Goal: Entertainment & Leisure: Browse casually

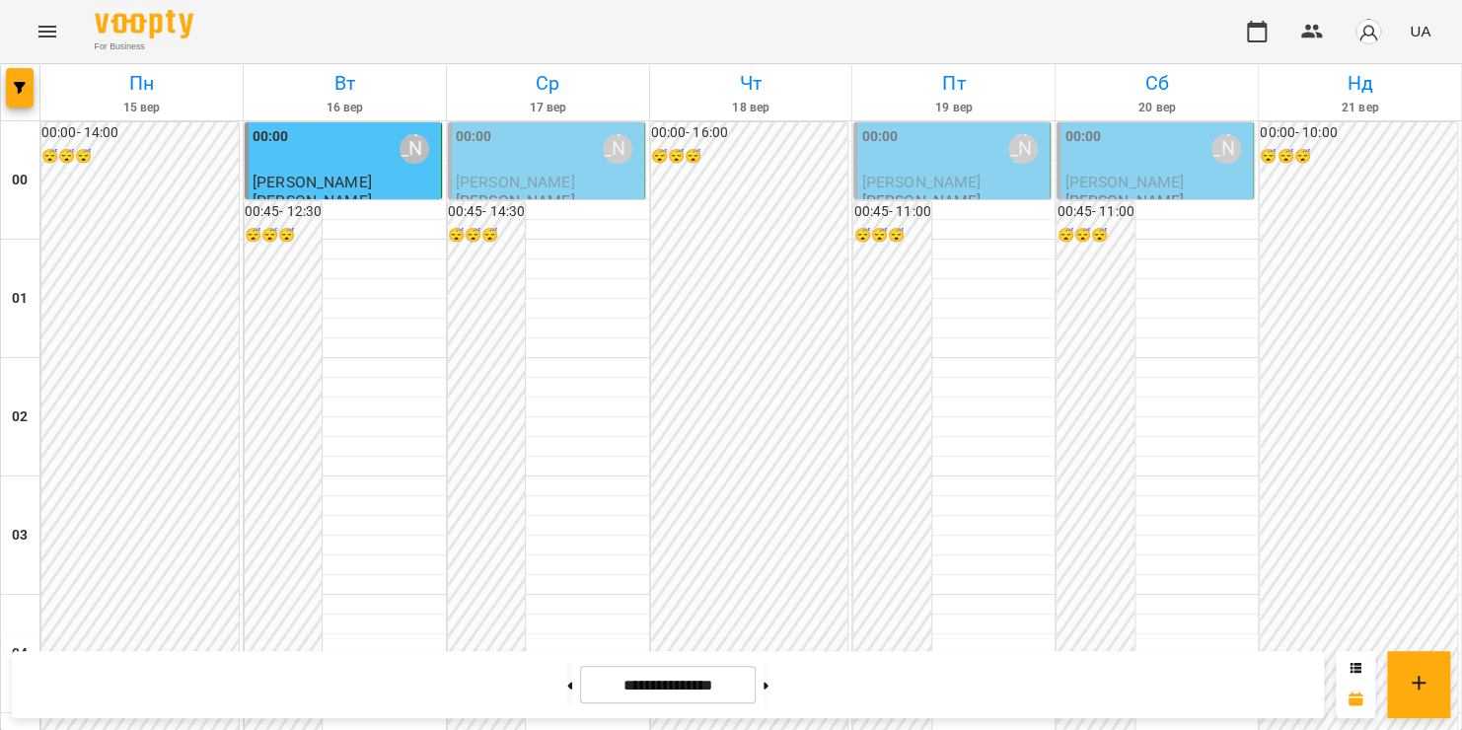
scroll to position [2123, 0]
click at [42, 28] on icon "Menu" at bounding box center [48, 32] width 24 height 24
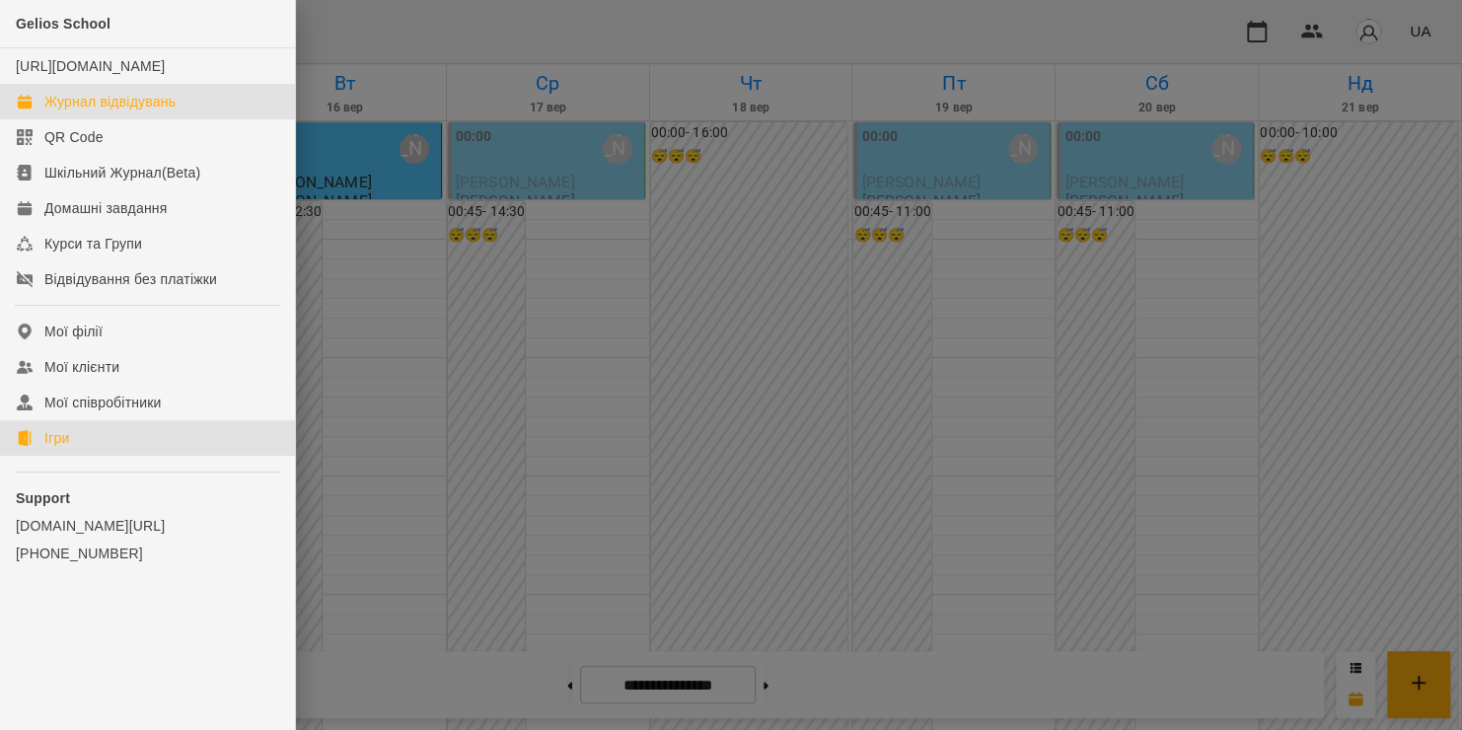
click at [41, 454] on link "Ігри" at bounding box center [147, 438] width 295 height 36
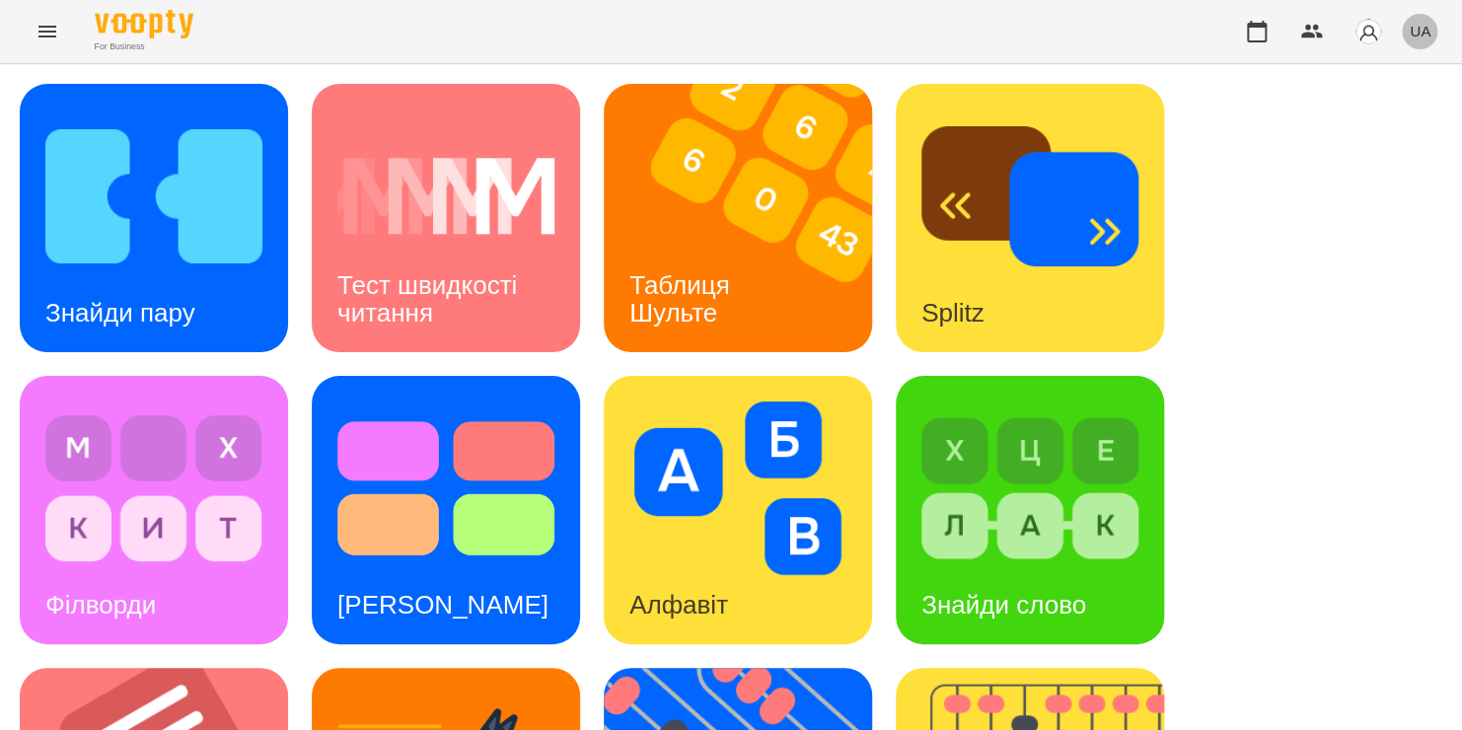
click at [1428, 28] on span "UA" at bounding box center [1419, 31] width 21 height 21
click at [1384, 144] on div "Русский" at bounding box center [1382, 147] width 101 height 36
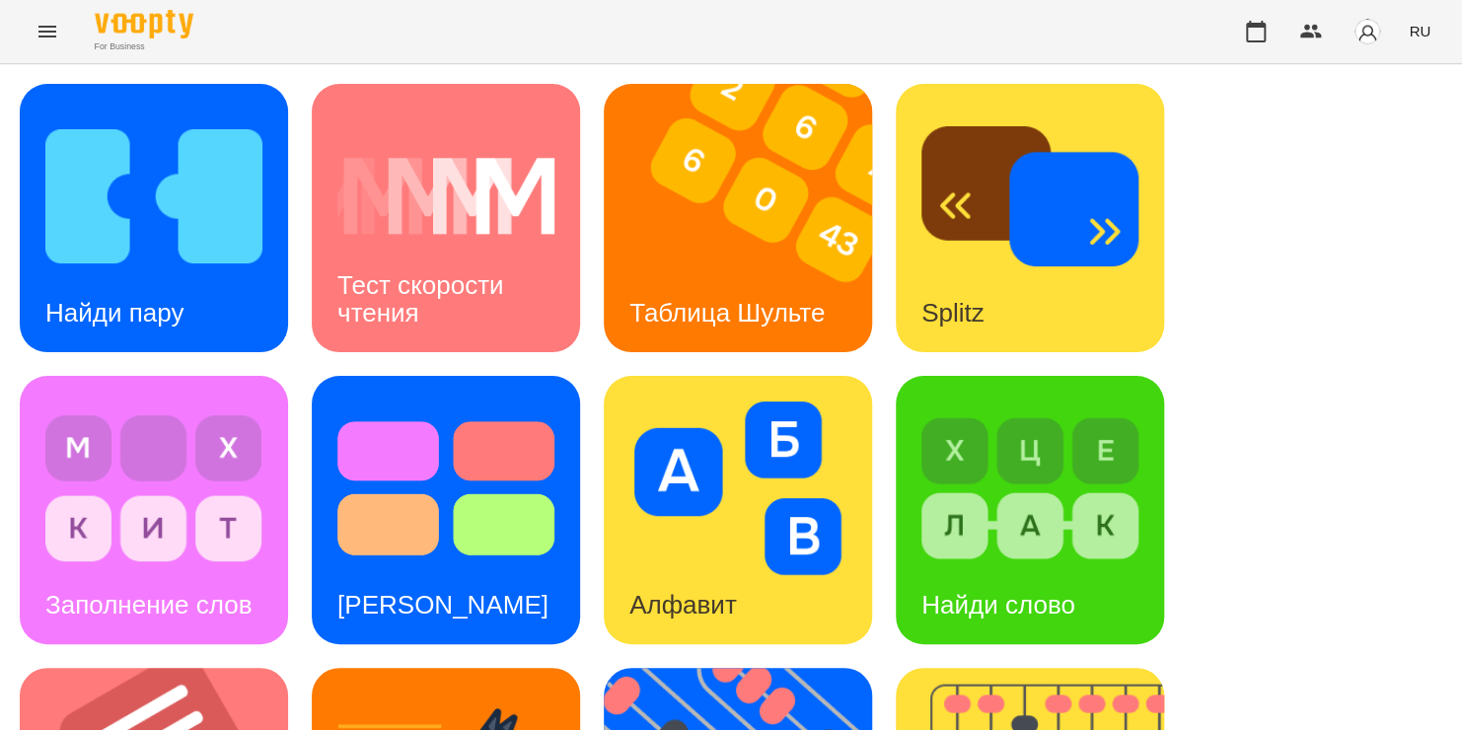
scroll to position [280, 0]
click at [1030, 566] on div "Найди слово" at bounding box center [998, 605] width 205 height 78
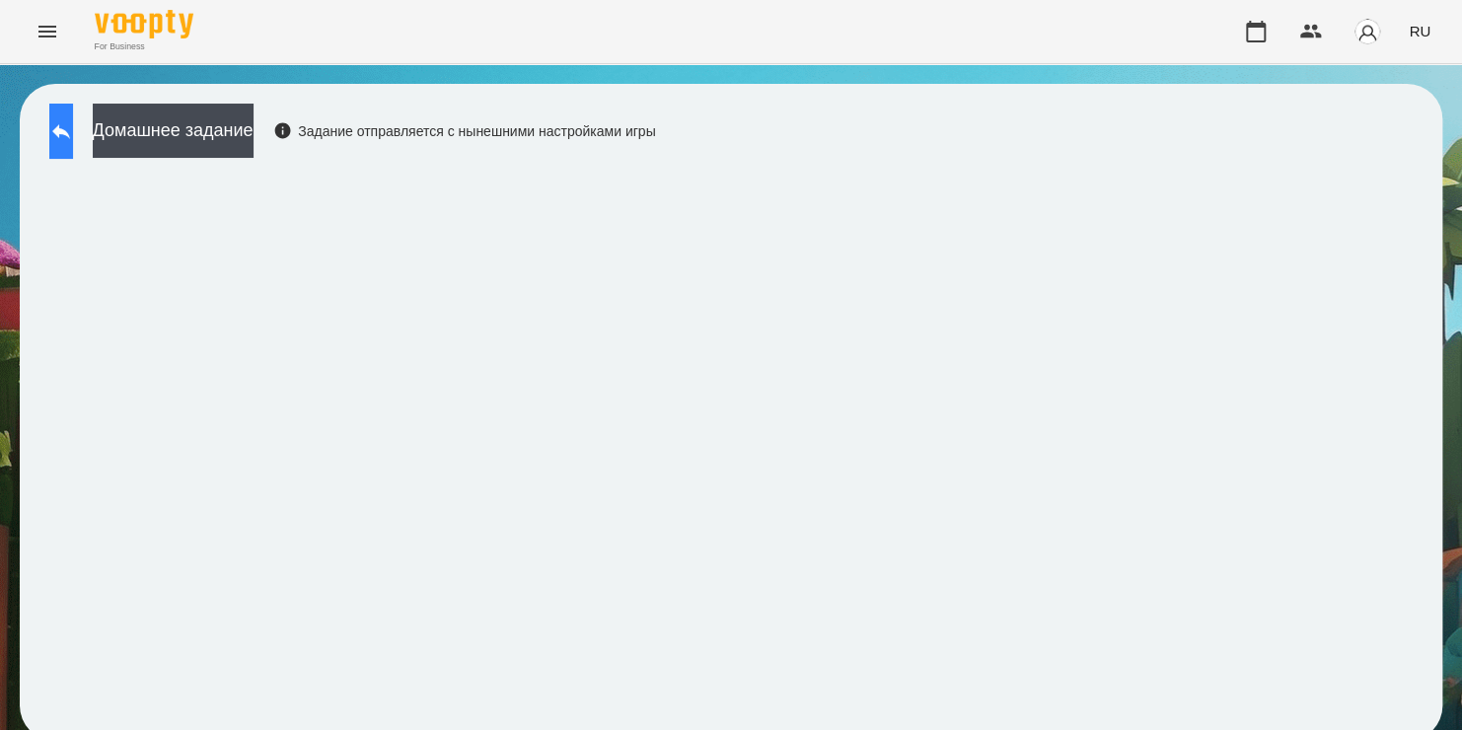
click at [70, 128] on icon at bounding box center [61, 131] width 18 height 15
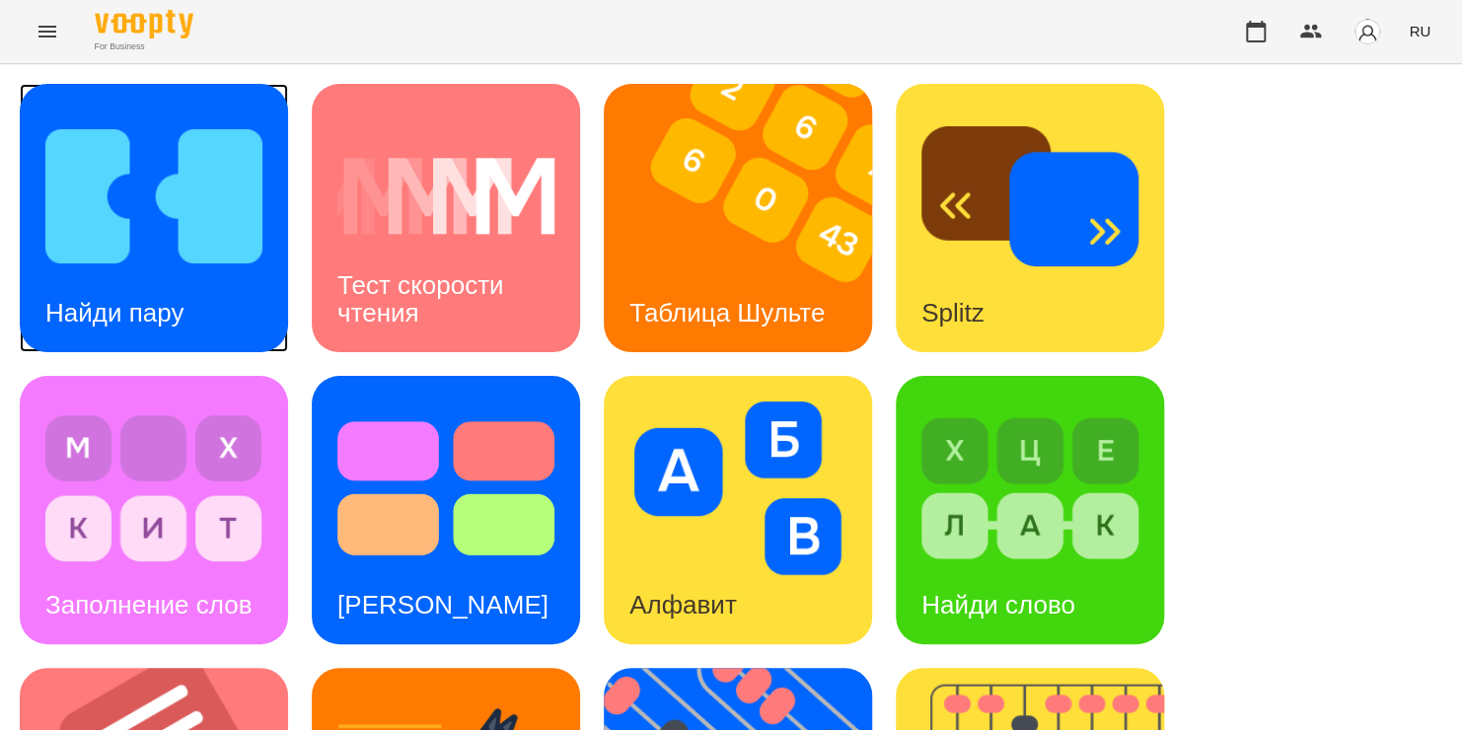
click at [112, 227] on img at bounding box center [153, 196] width 217 height 174
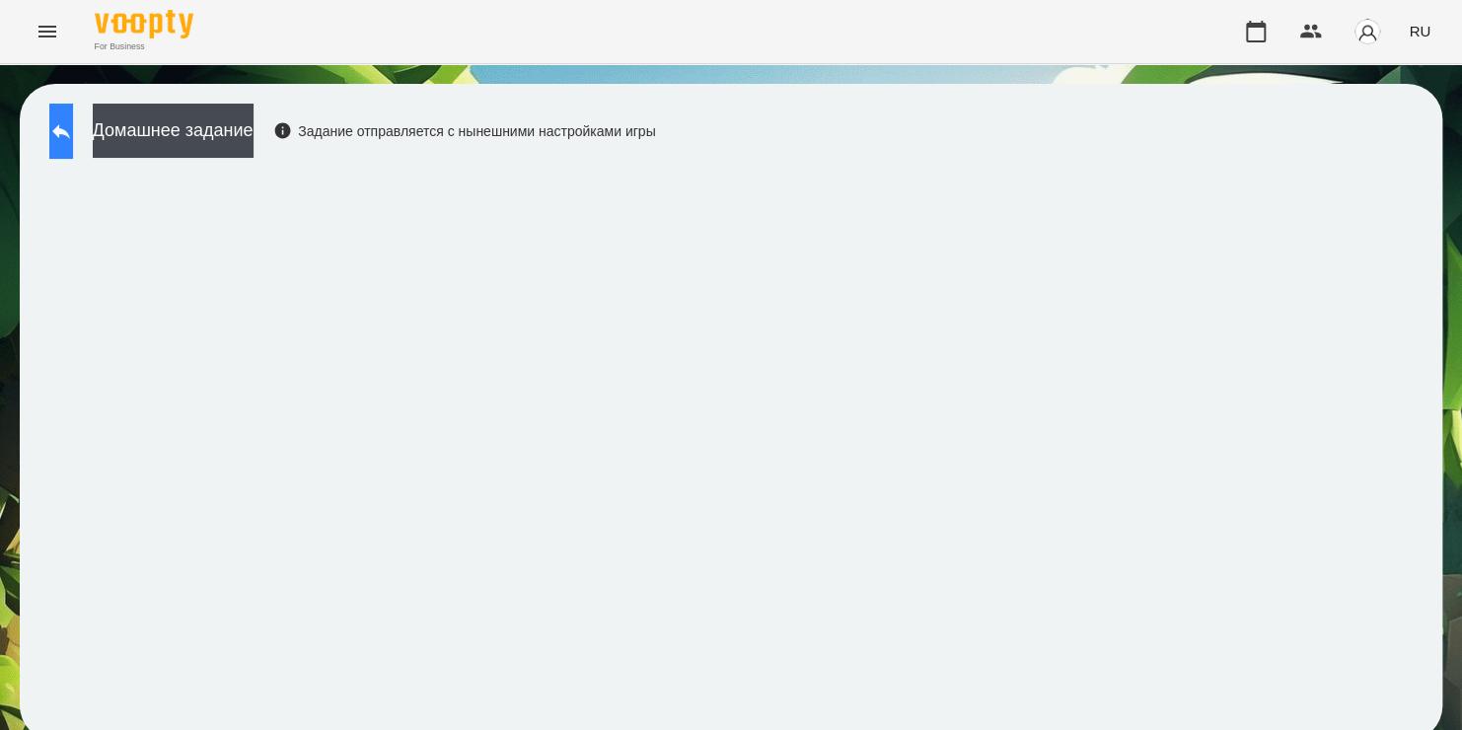
click at [73, 134] on icon at bounding box center [61, 131] width 24 height 24
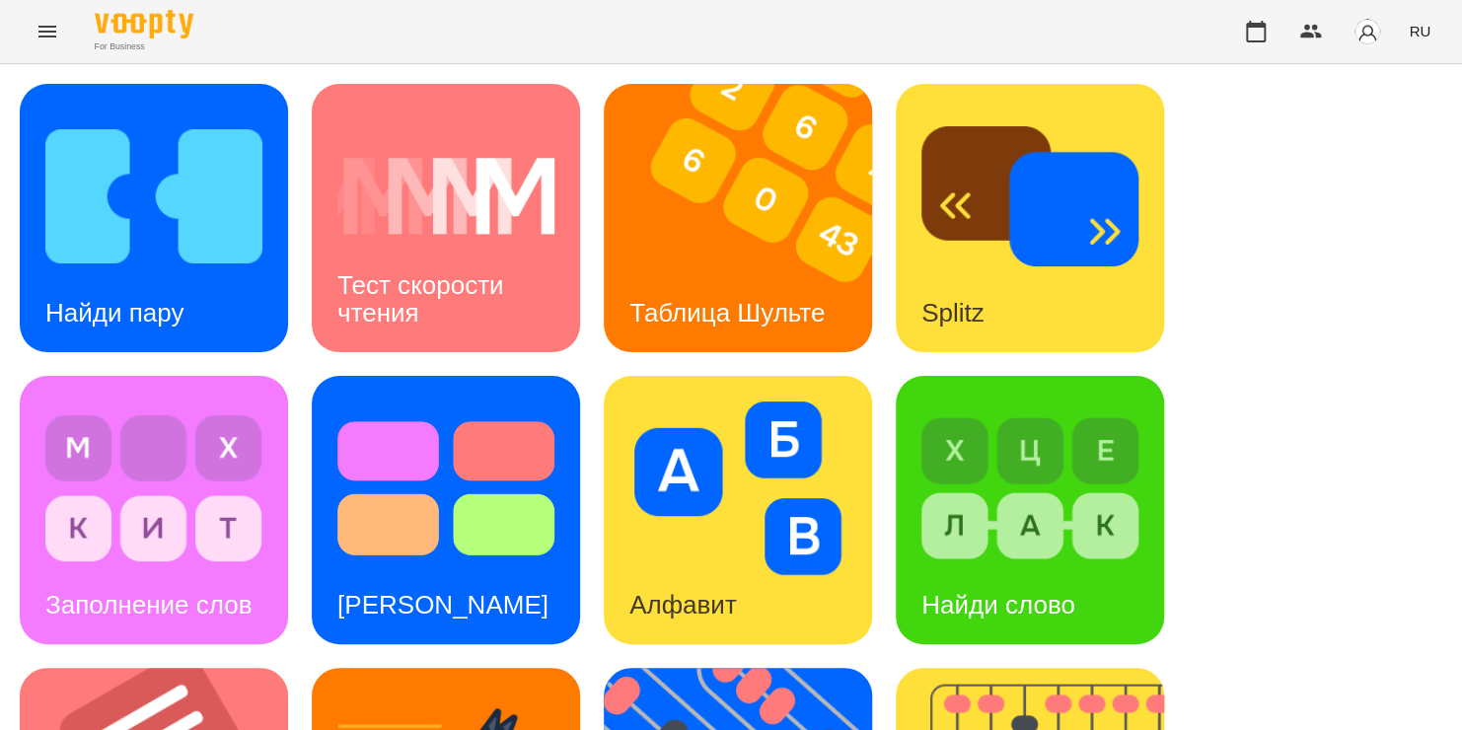
scroll to position [809, 0]
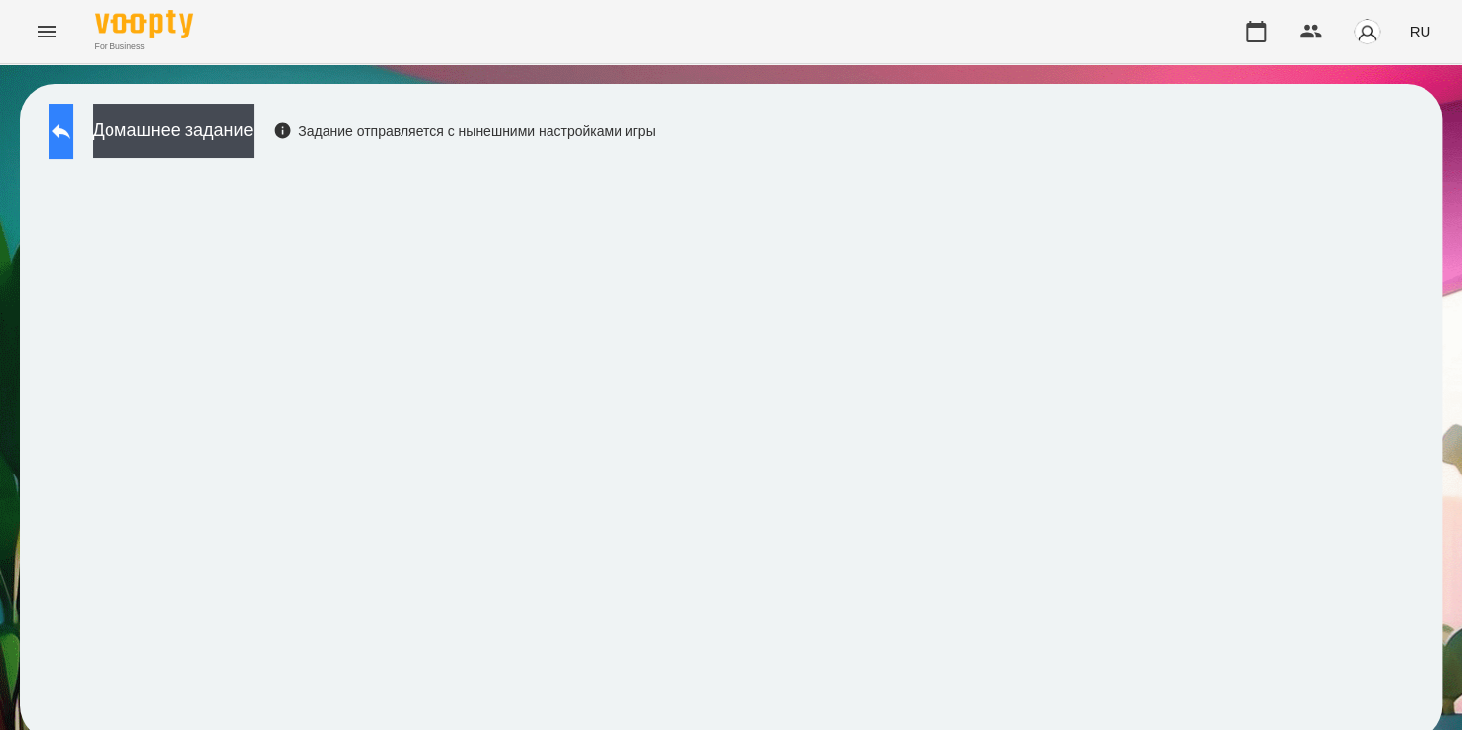
click at [73, 134] on icon at bounding box center [61, 131] width 24 height 24
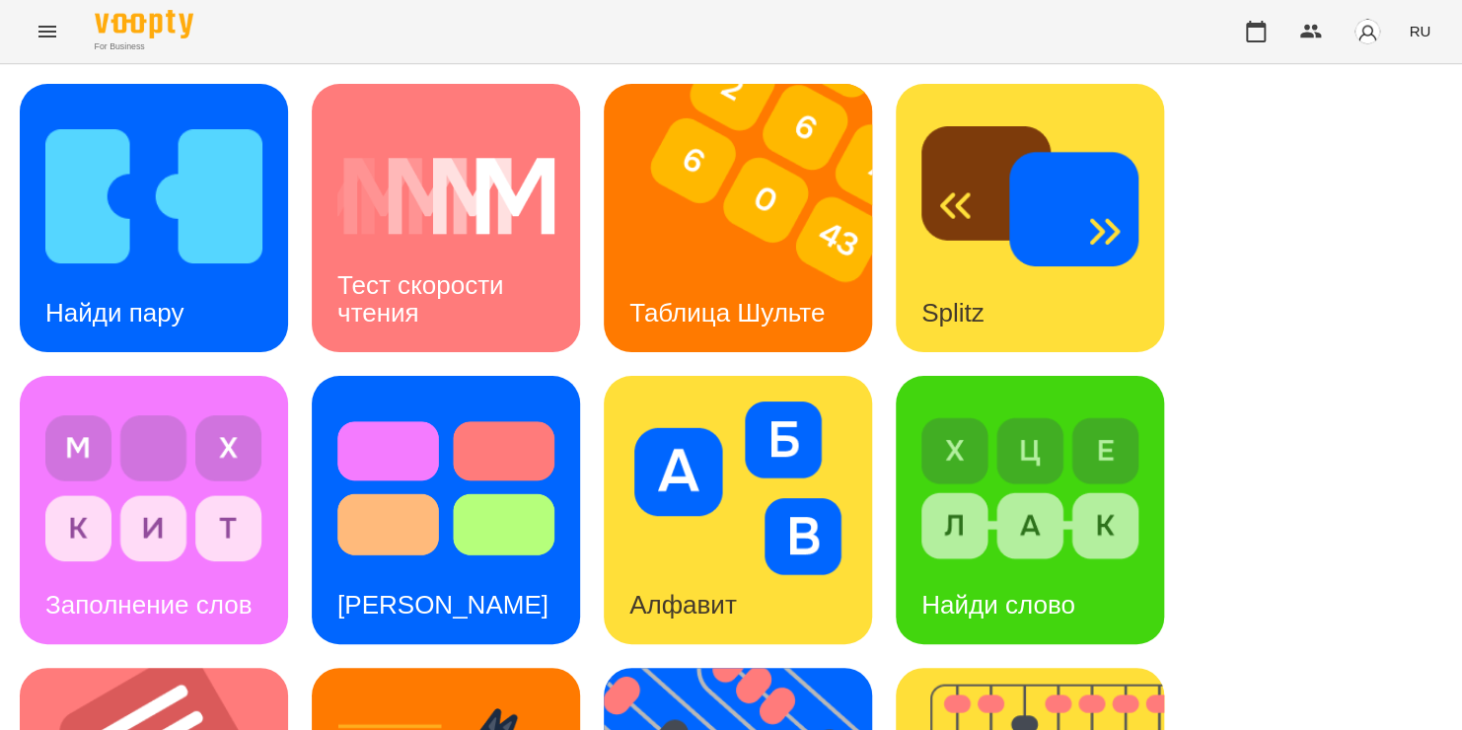
scroll to position [290, 0]
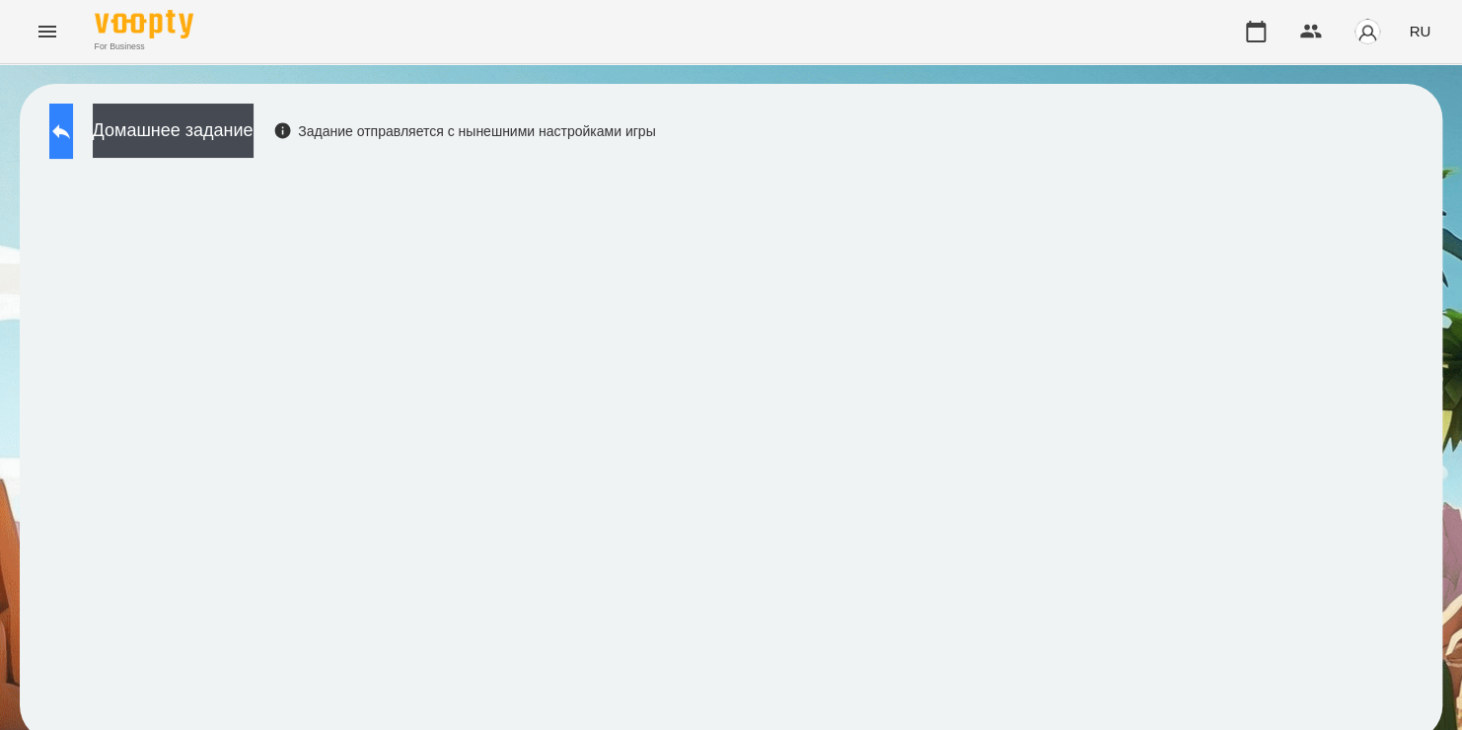
click at [73, 148] on button at bounding box center [61, 131] width 24 height 55
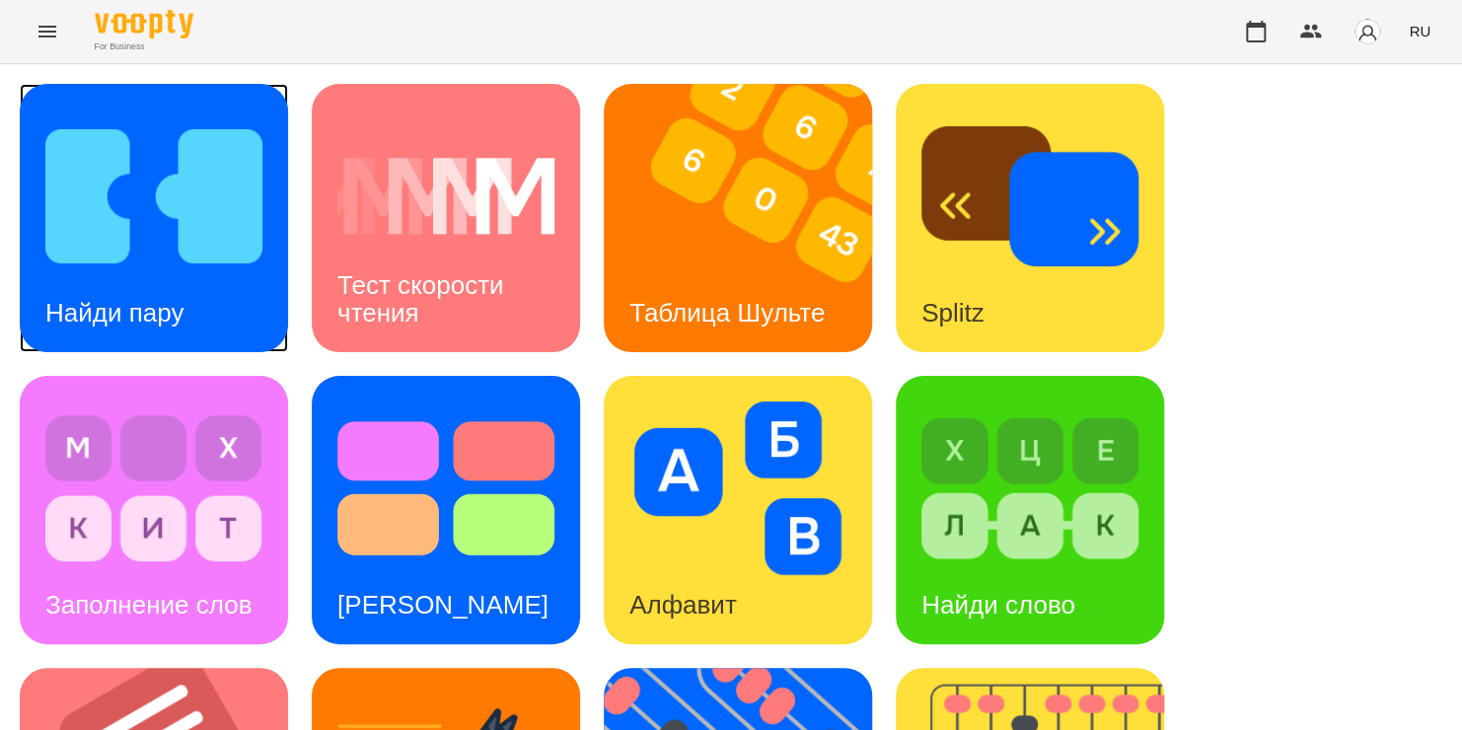
click at [88, 126] on img at bounding box center [153, 196] width 217 height 174
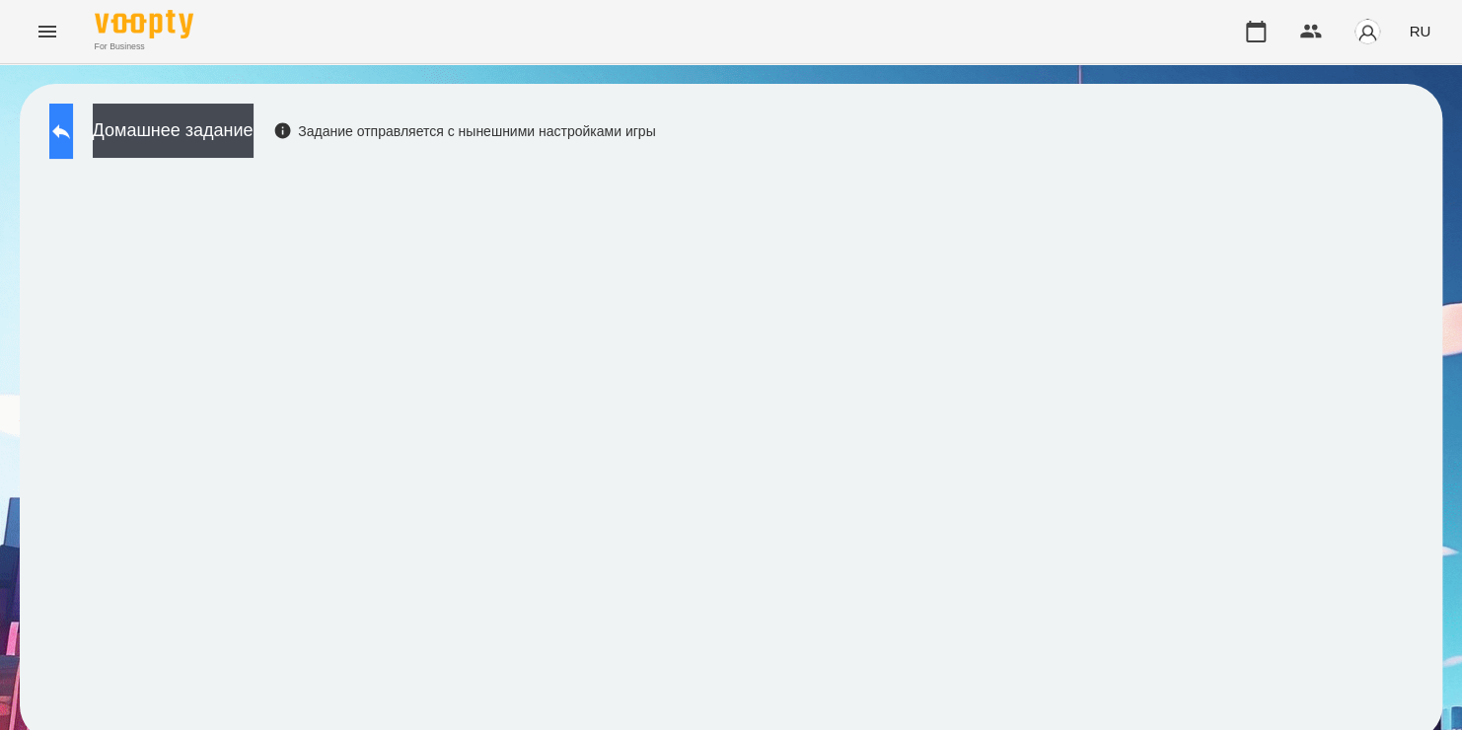
click at [70, 131] on icon at bounding box center [61, 131] width 18 height 15
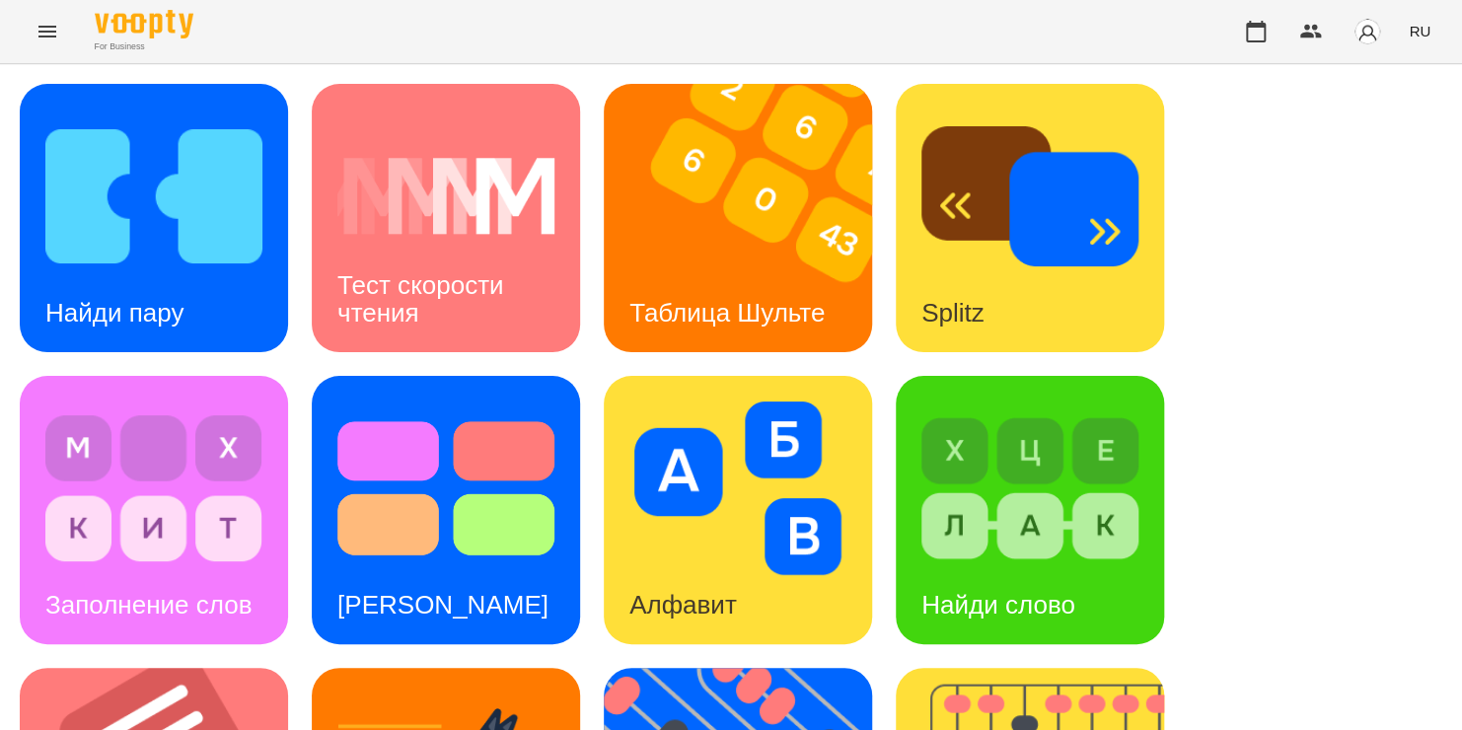
scroll to position [651, 0]
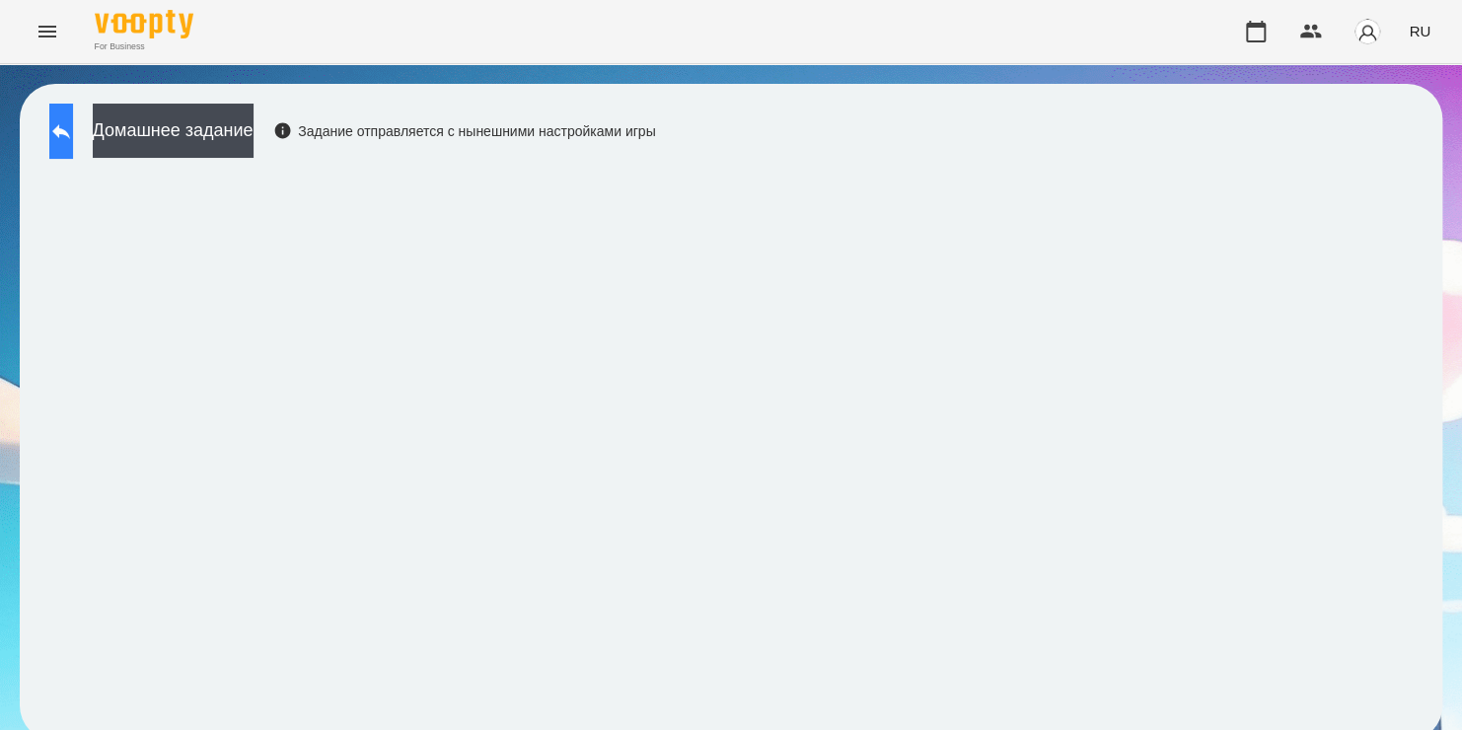
click at [72, 116] on button at bounding box center [61, 131] width 24 height 55
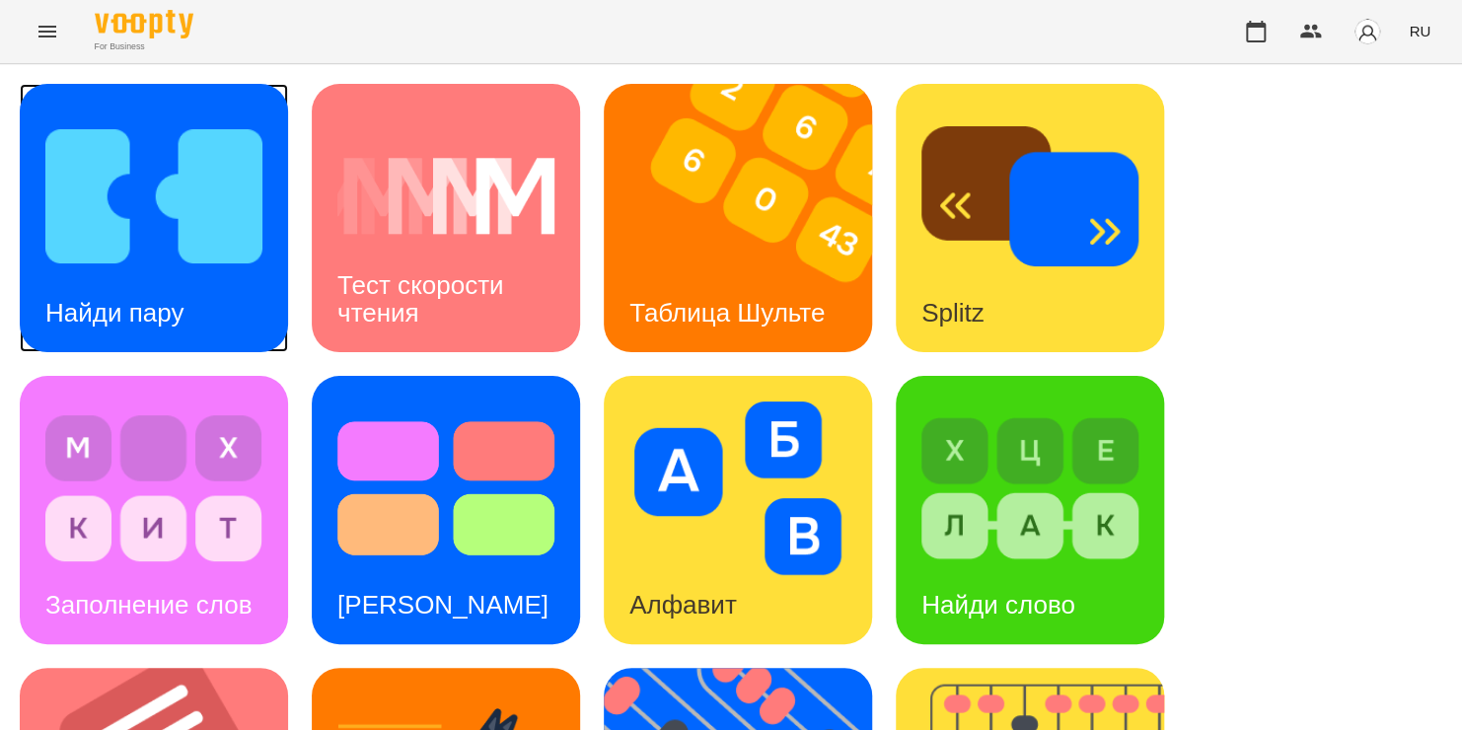
click at [102, 158] on img at bounding box center [153, 196] width 217 height 174
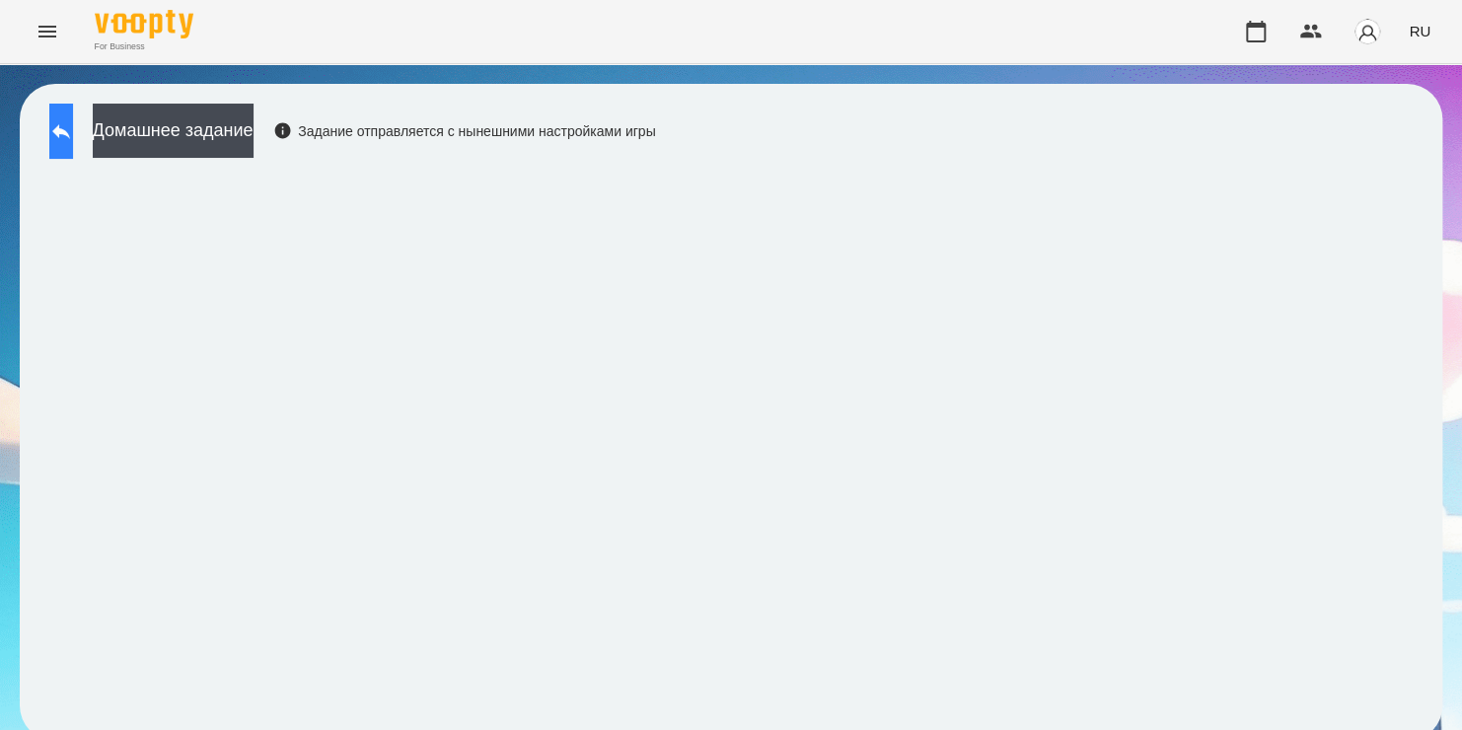
click at [73, 135] on icon at bounding box center [61, 131] width 24 height 24
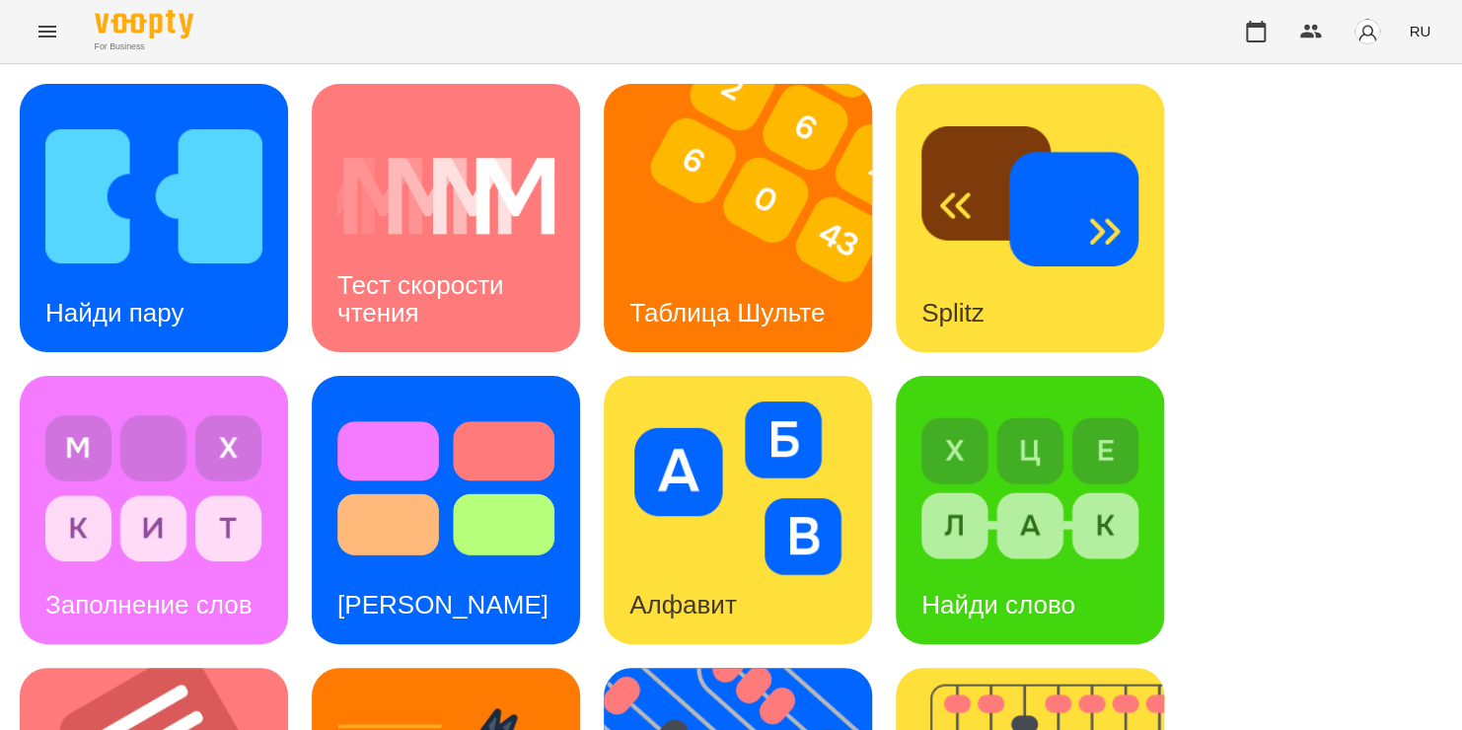
scroll to position [535, 0]
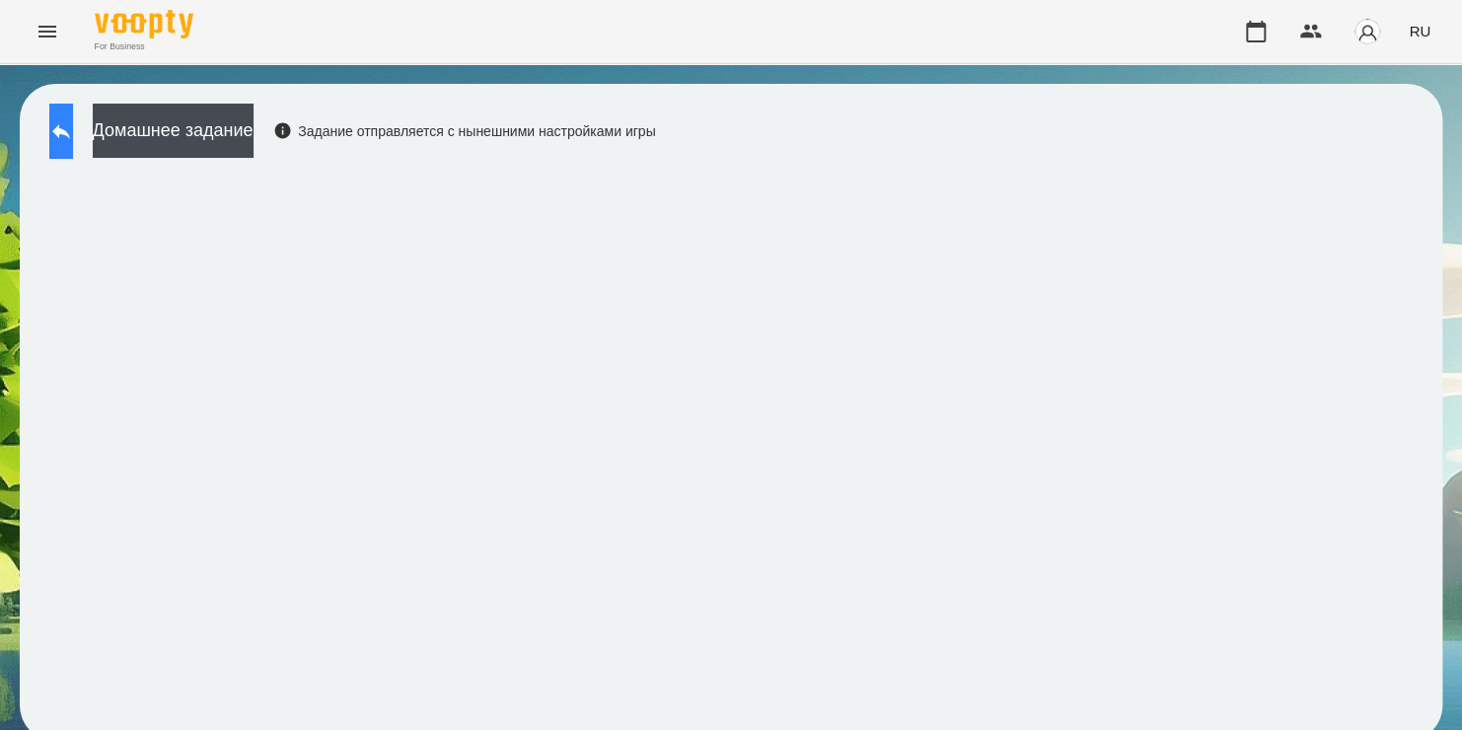
click at [73, 142] on icon at bounding box center [61, 131] width 24 height 24
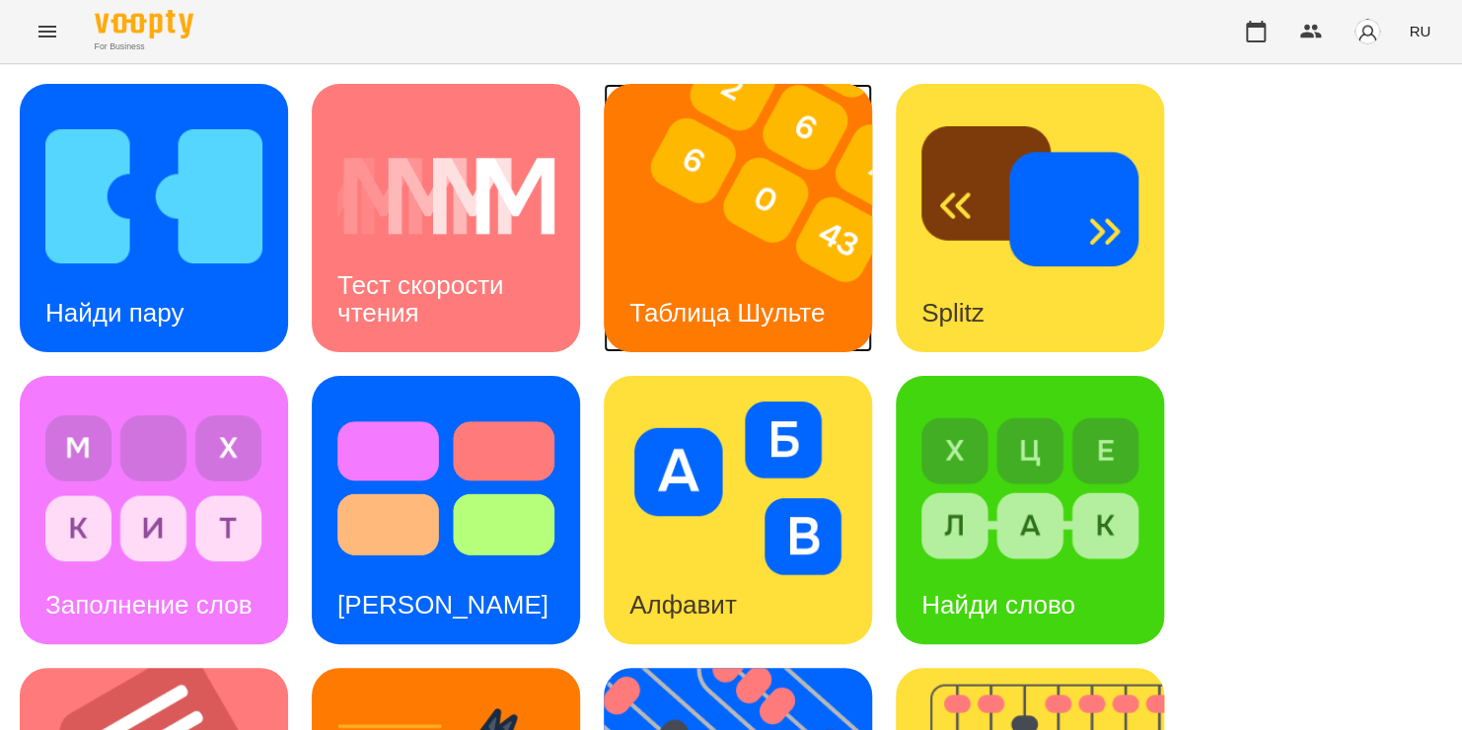
click at [709, 287] on div "Таблица Шульте" at bounding box center [727, 313] width 247 height 78
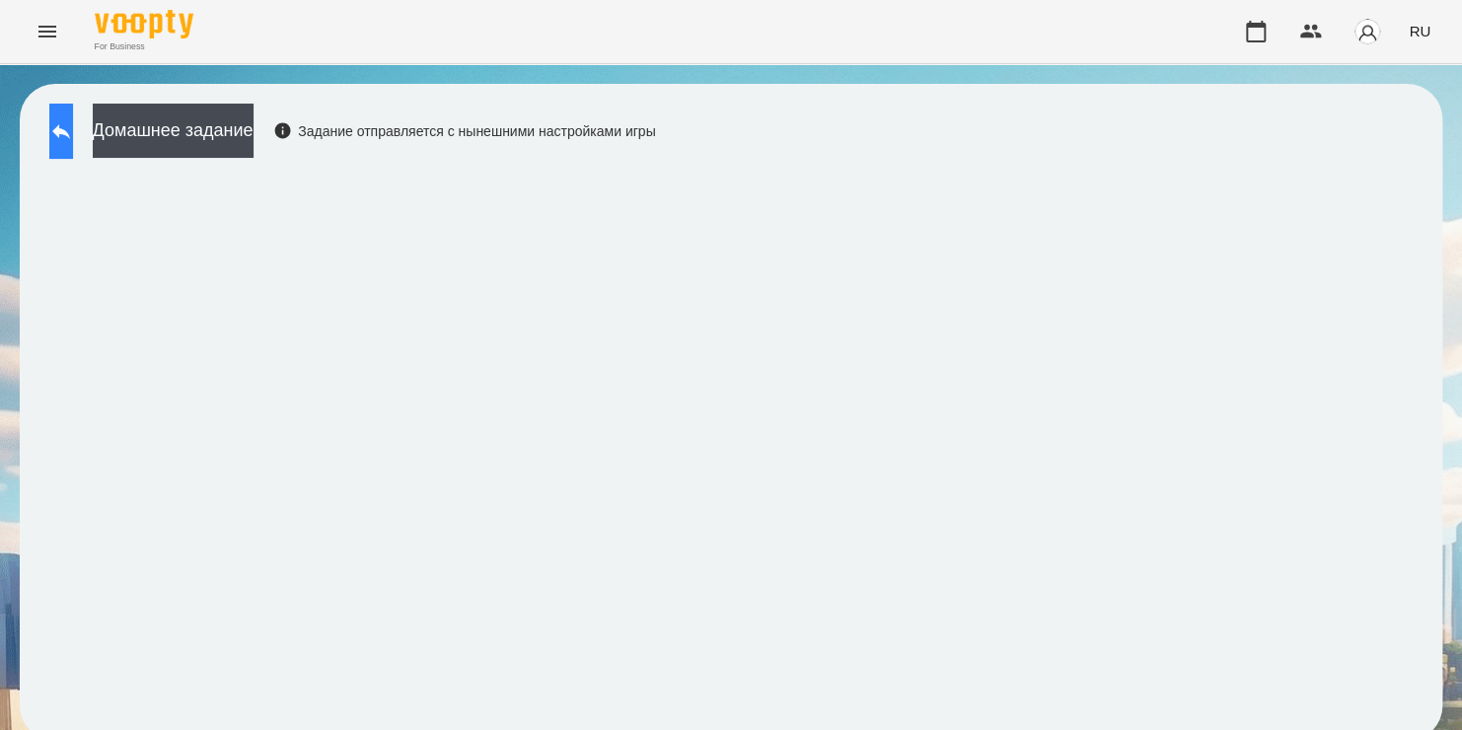
click at [73, 146] on button at bounding box center [61, 131] width 24 height 55
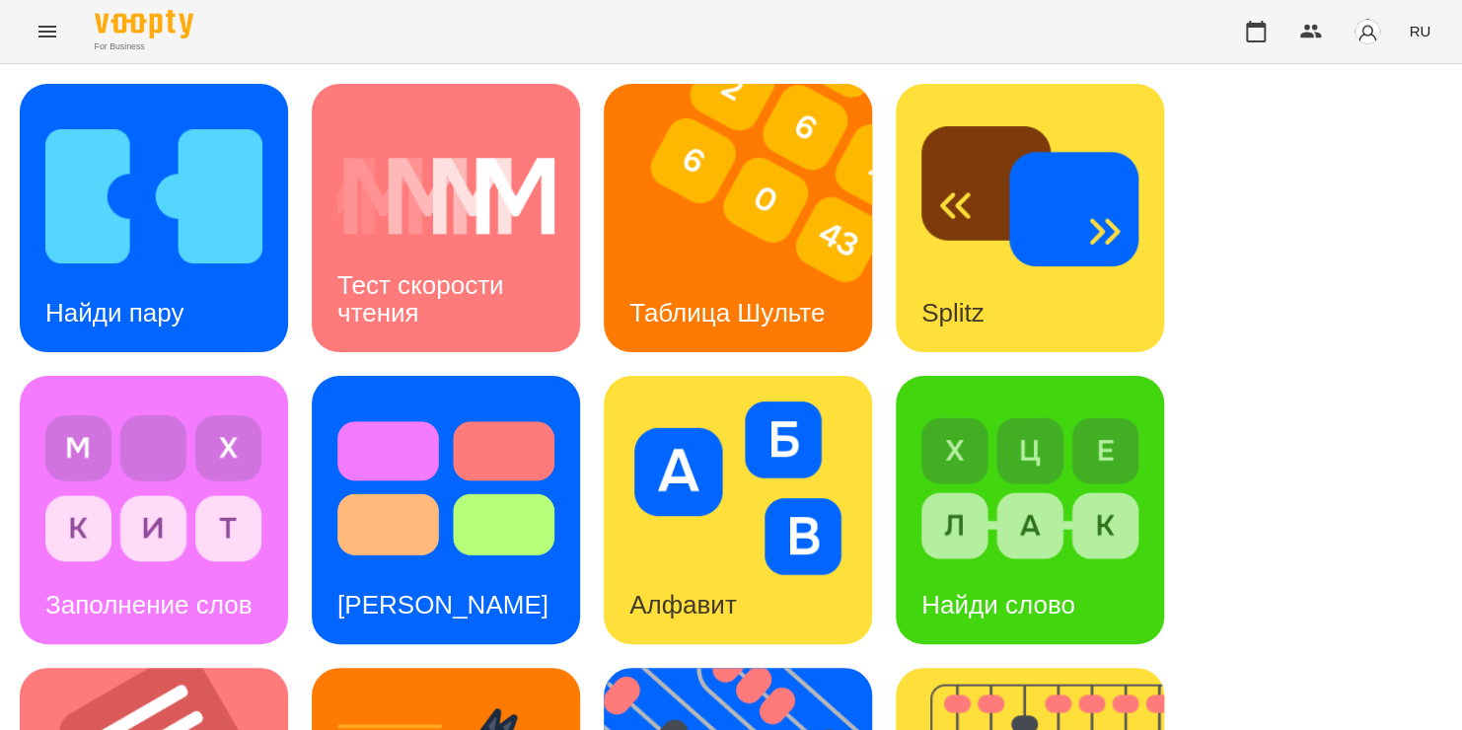
scroll to position [631, 0]
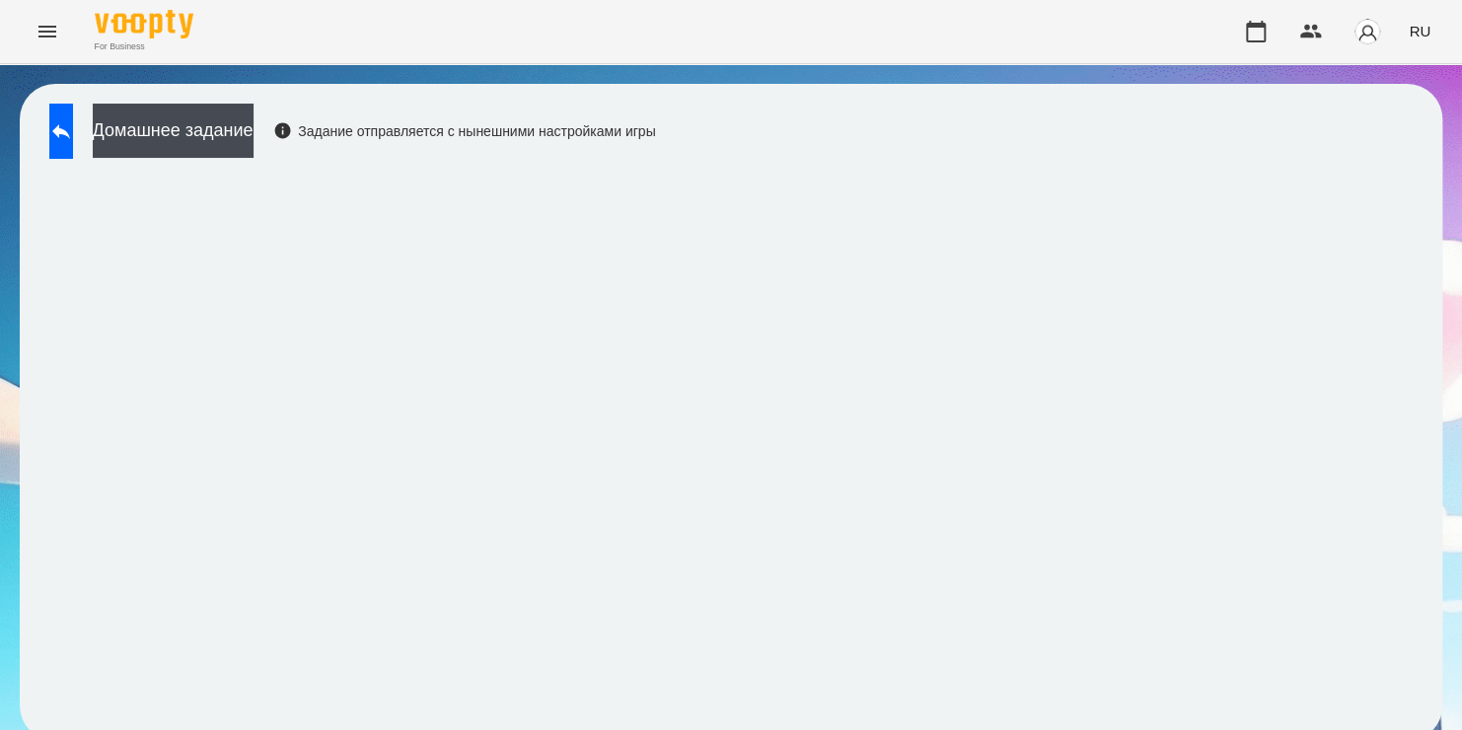
scroll to position [11, 0]
click at [73, 119] on icon at bounding box center [61, 131] width 24 height 24
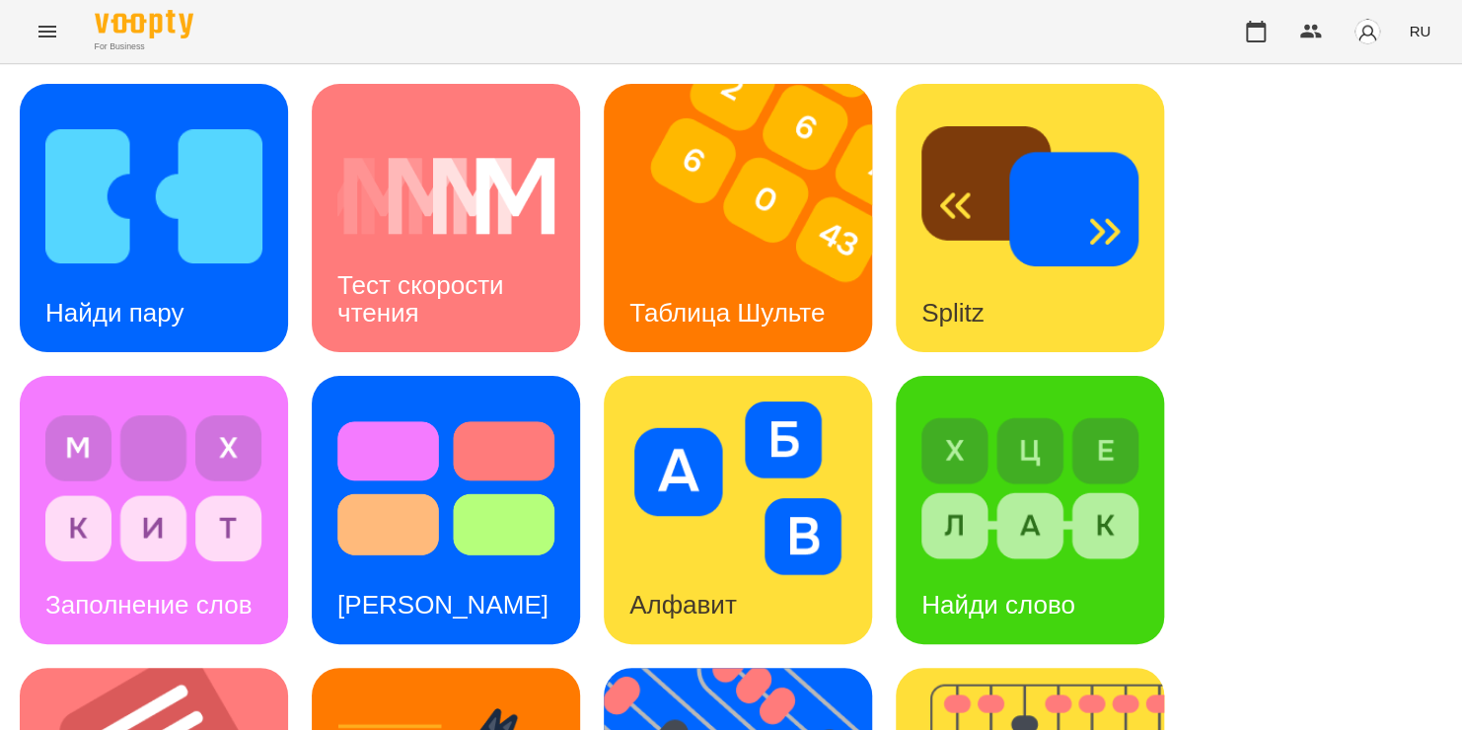
scroll to position [683, 0]
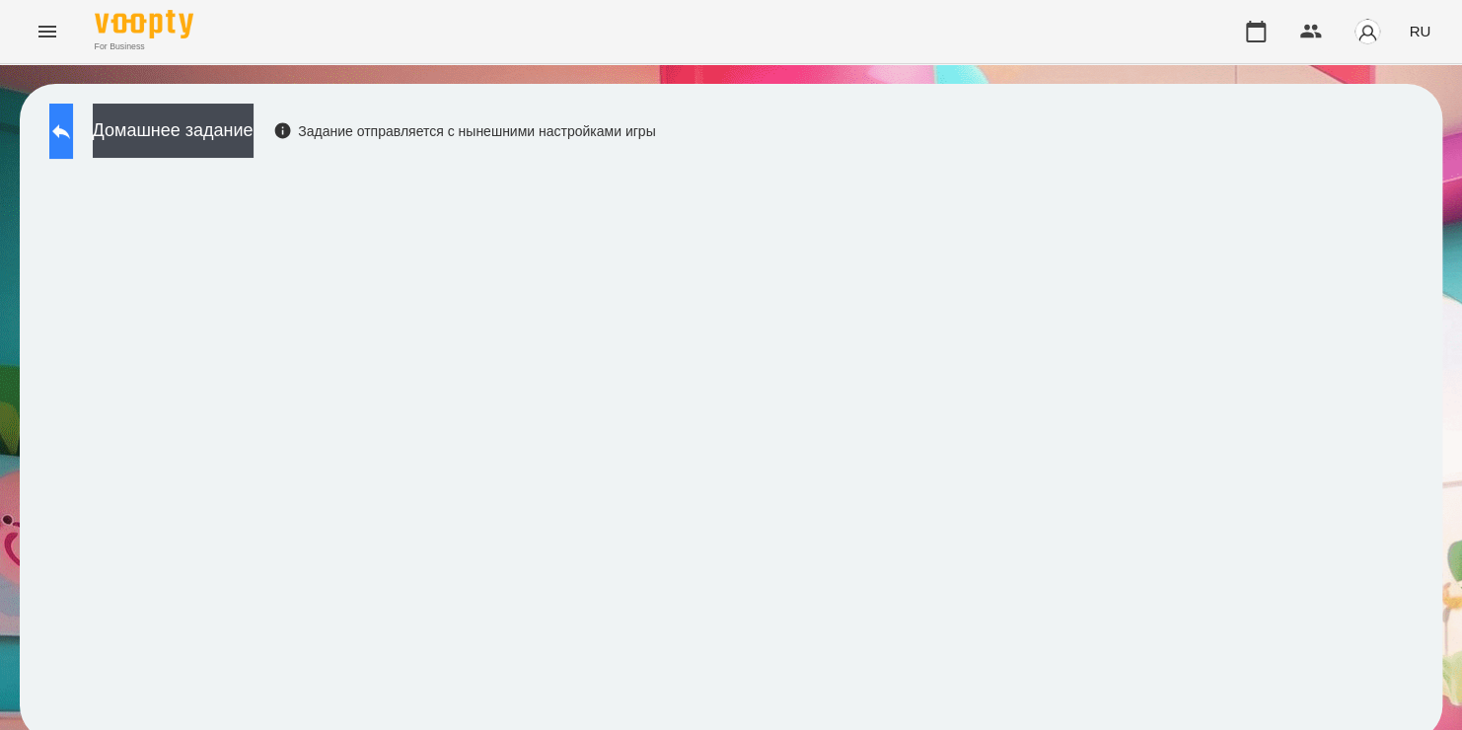
click at [73, 138] on icon at bounding box center [61, 131] width 24 height 24
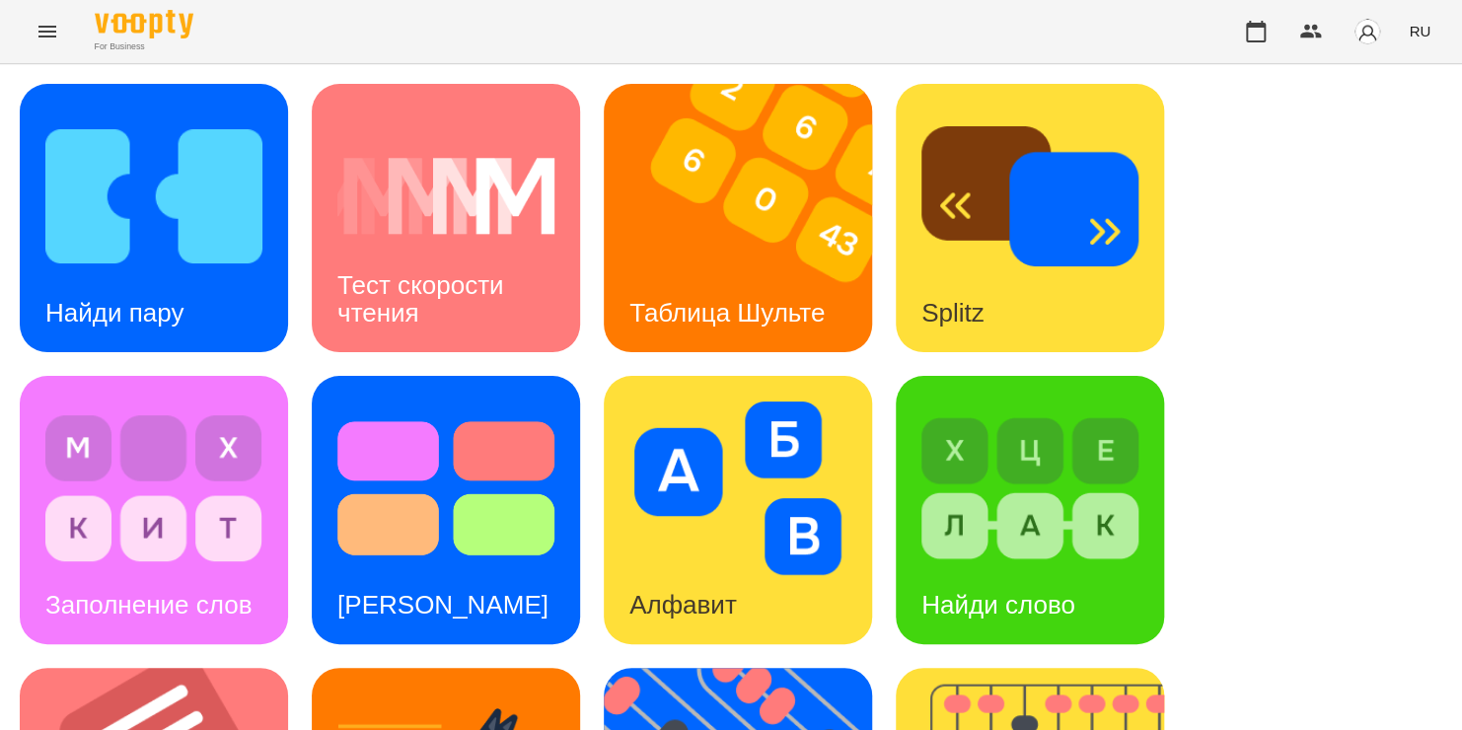
scroll to position [517, 0]
